Goal: Navigation & Orientation: Go to known website

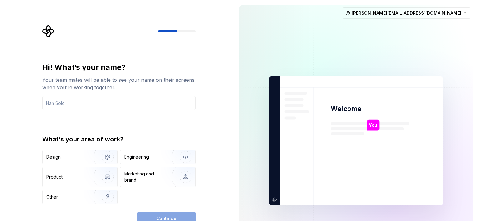
click at [21, 93] on div "Hi! What’s your name? Your team mates will be able to see your name on their sc…" at bounding box center [117, 141] width 234 height 282
click at [300, 22] on img at bounding box center [355, 140] width 253 height 295
